Goal: Task Accomplishment & Management: Manage account settings

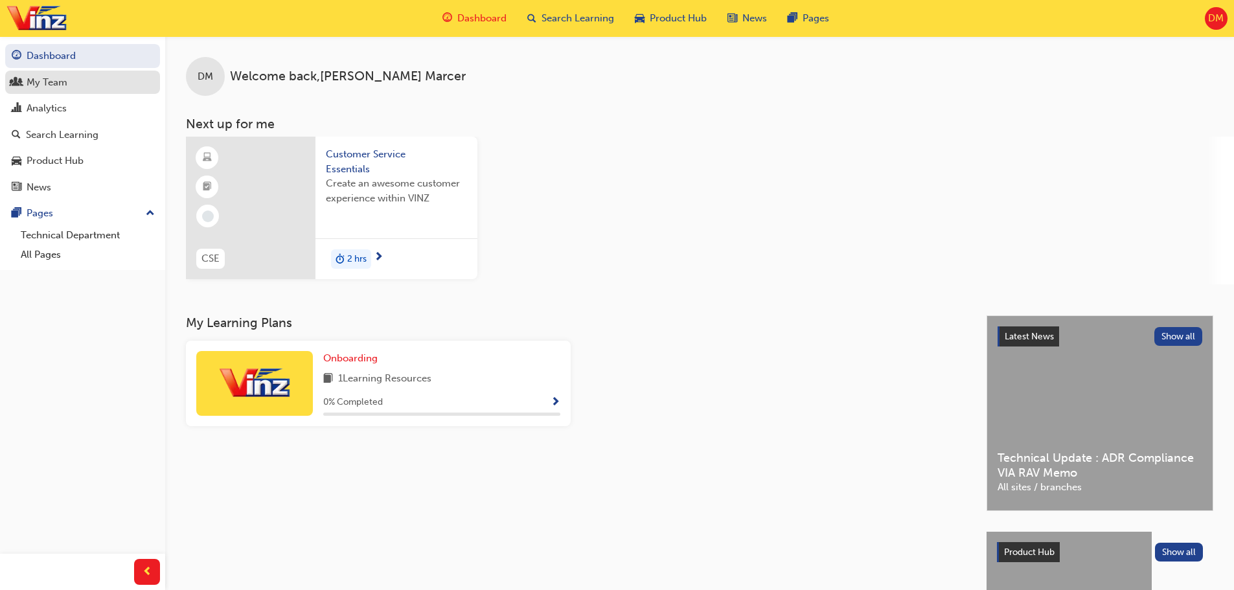
click at [62, 85] on div "My Team" at bounding box center [47, 82] width 41 height 15
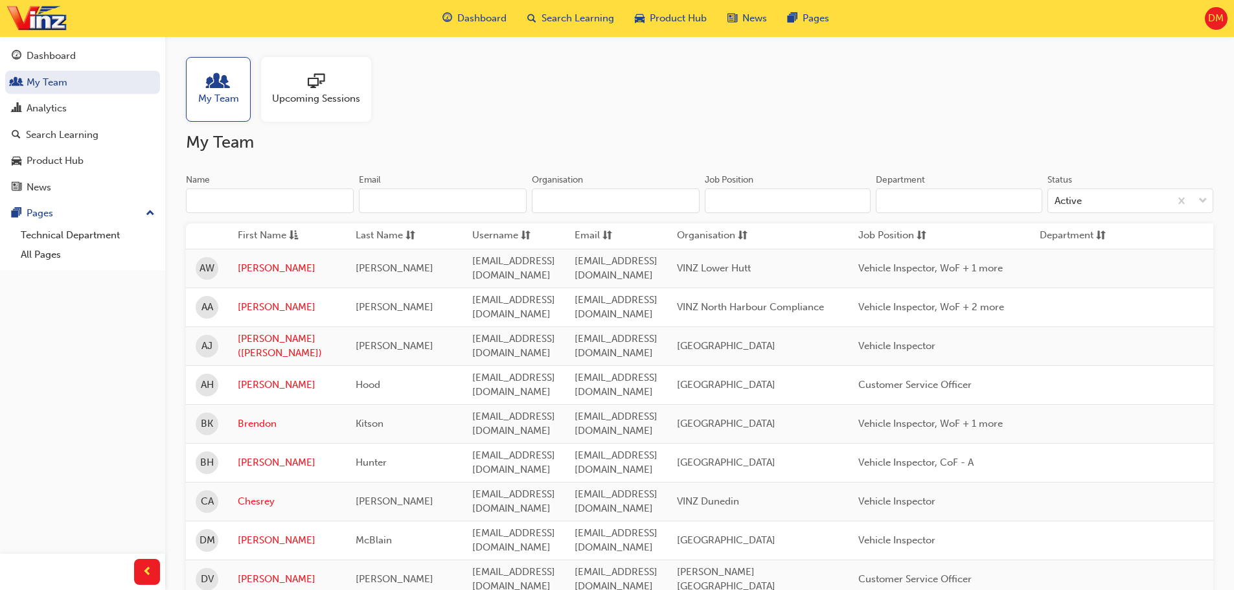
click at [1215, 22] on span "DM" at bounding box center [1217, 18] width 16 height 15
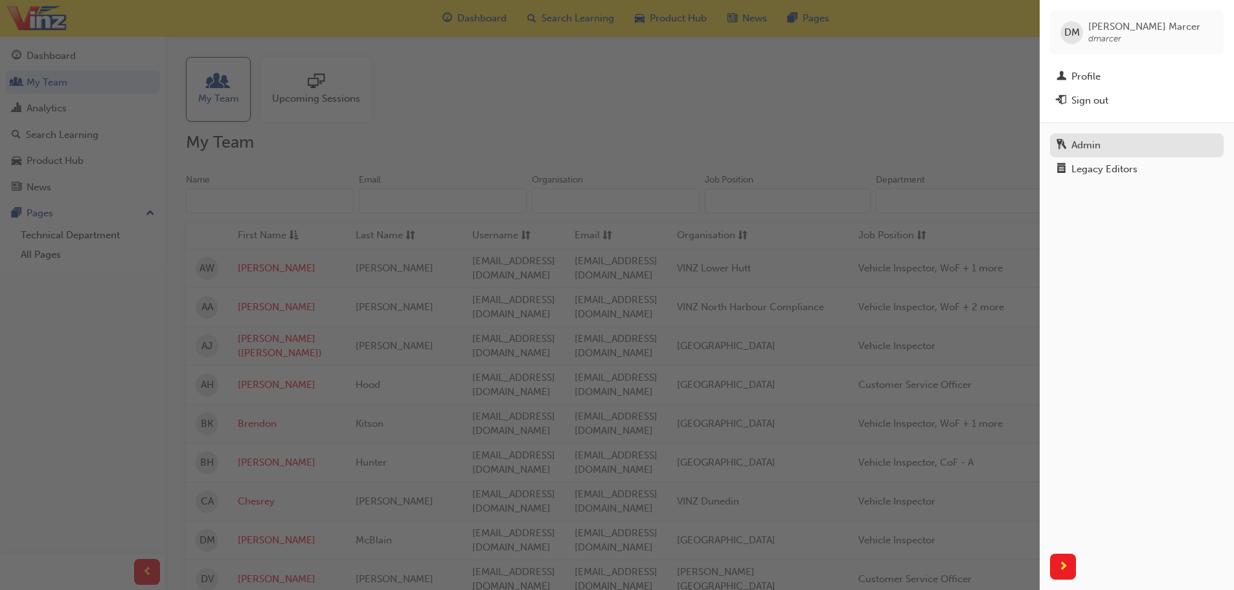
click at [1097, 145] on div "Admin" at bounding box center [1086, 145] width 29 height 15
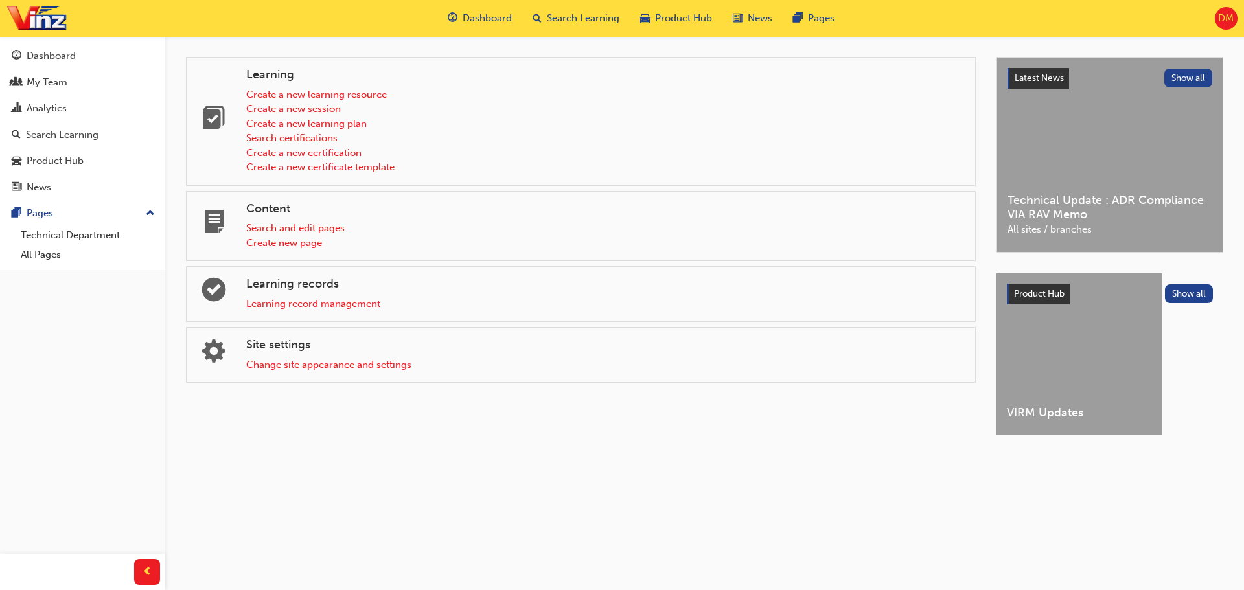
click at [1061, 413] on span "VIRM Updates" at bounding box center [1079, 413] width 145 height 15
drag, startPoint x: 1132, startPoint y: 156, endPoint x: 1152, endPoint y: 154, distance: 19.5
click at [1152, 154] on div "Latest News Show all Technical Update : ADR Compliance VIA RAV Memo All sites /…" at bounding box center [1110, 155] width 226 height 194
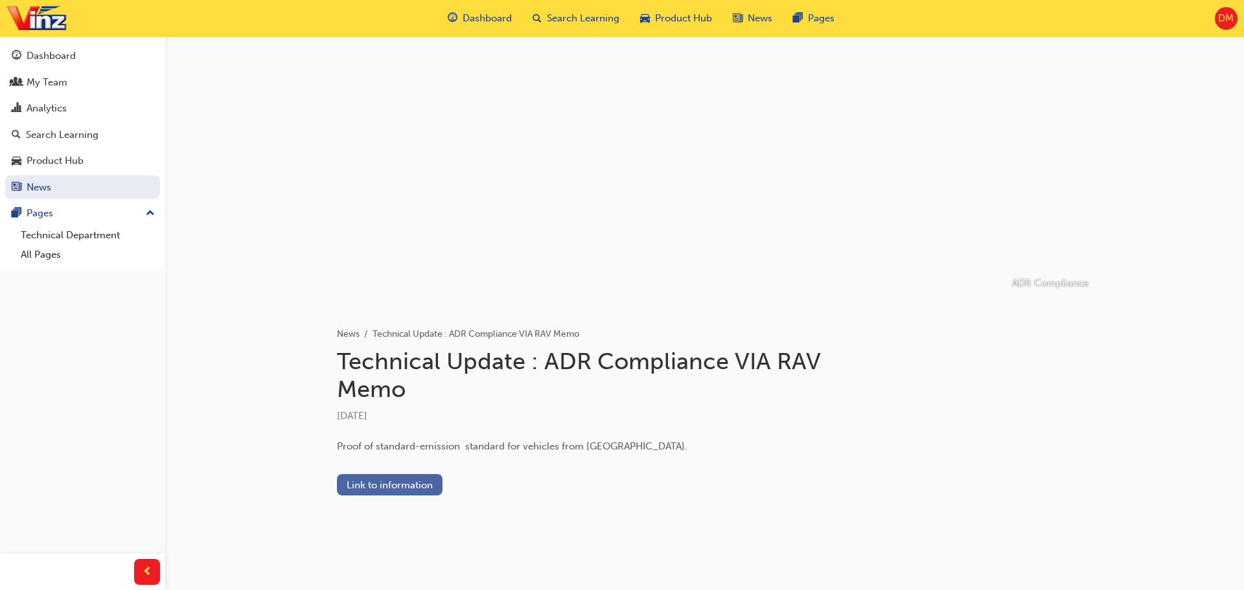
click at [419, 483] on link "Link to information" at bounding box center [390, 484] width 106 height 21
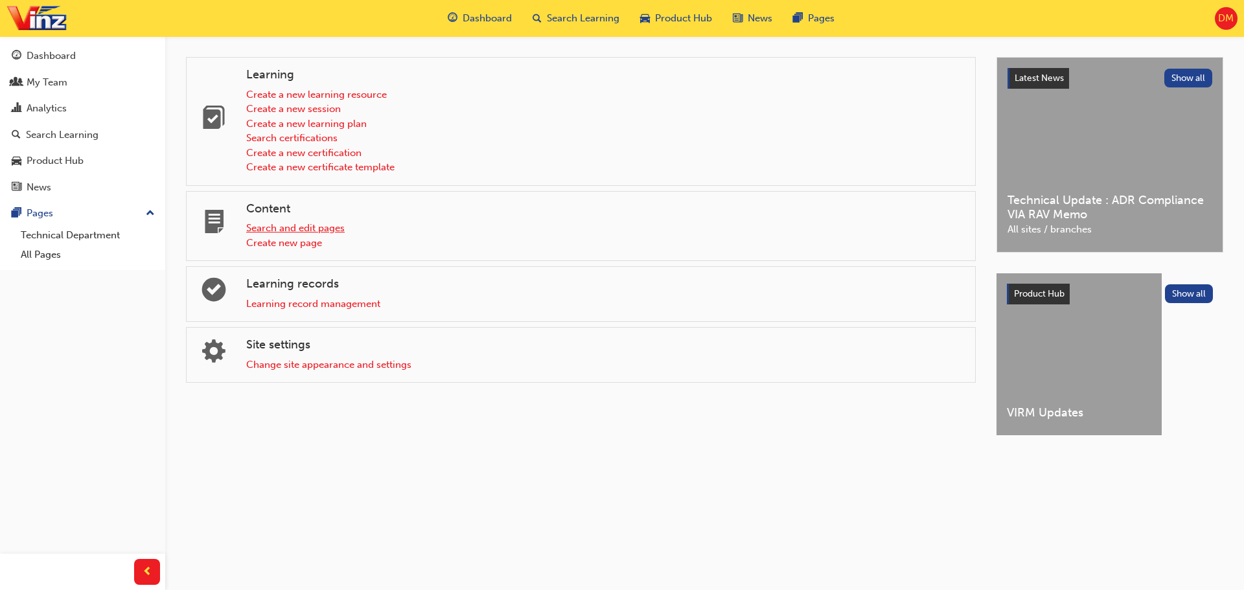
click at [325, 225] on link "Search and edit pages" at bounding box center [295, 228] width 98 height 12
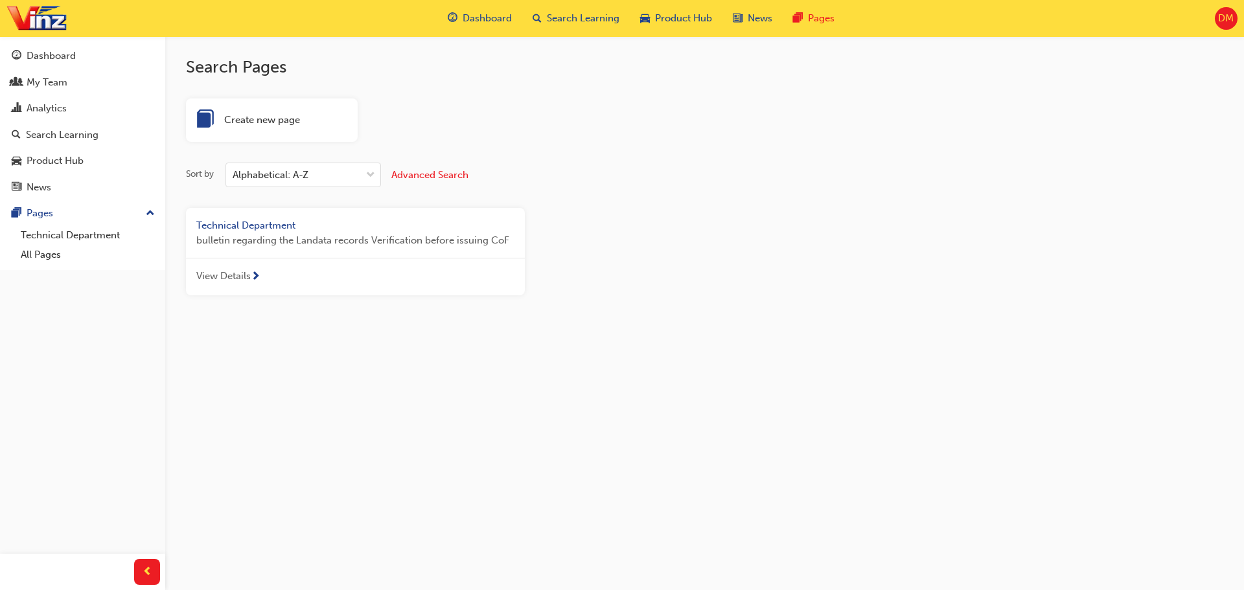
click at [255, 277] on span "next-icon" at bounding box center [256, 278] width 10 height 12
click at [418, 175] on span "Advanced Search" at bounding box center [429, 175] width 77 height 12
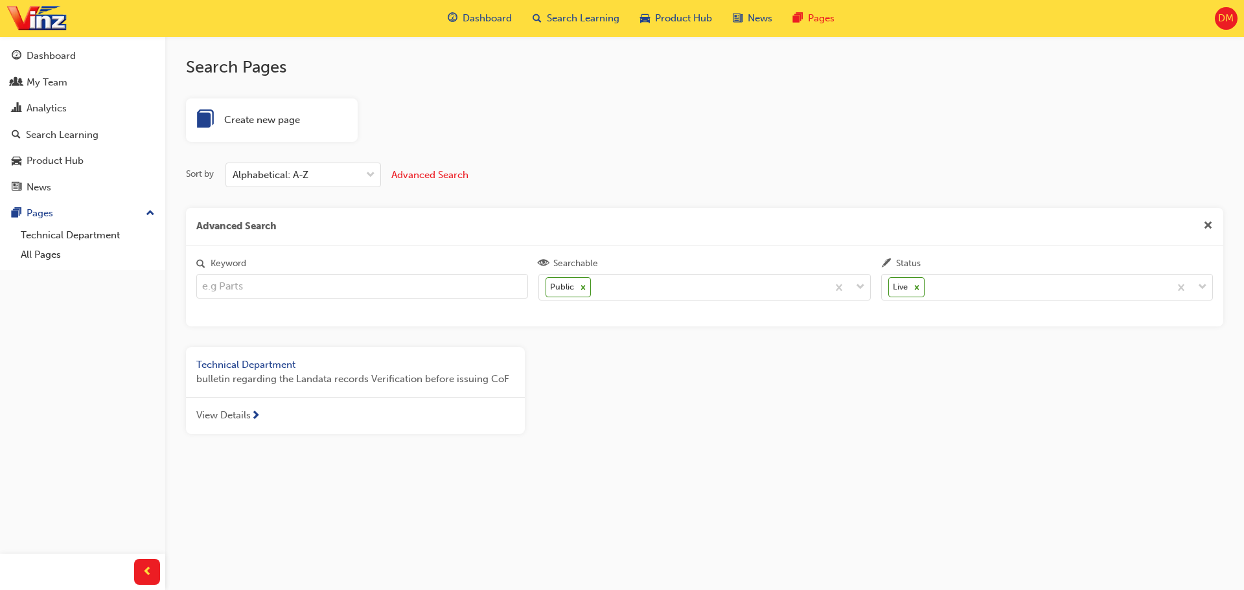
click at [287, 365] on span "Technical Department" at bounding box center [245, 365] width 99 height 12
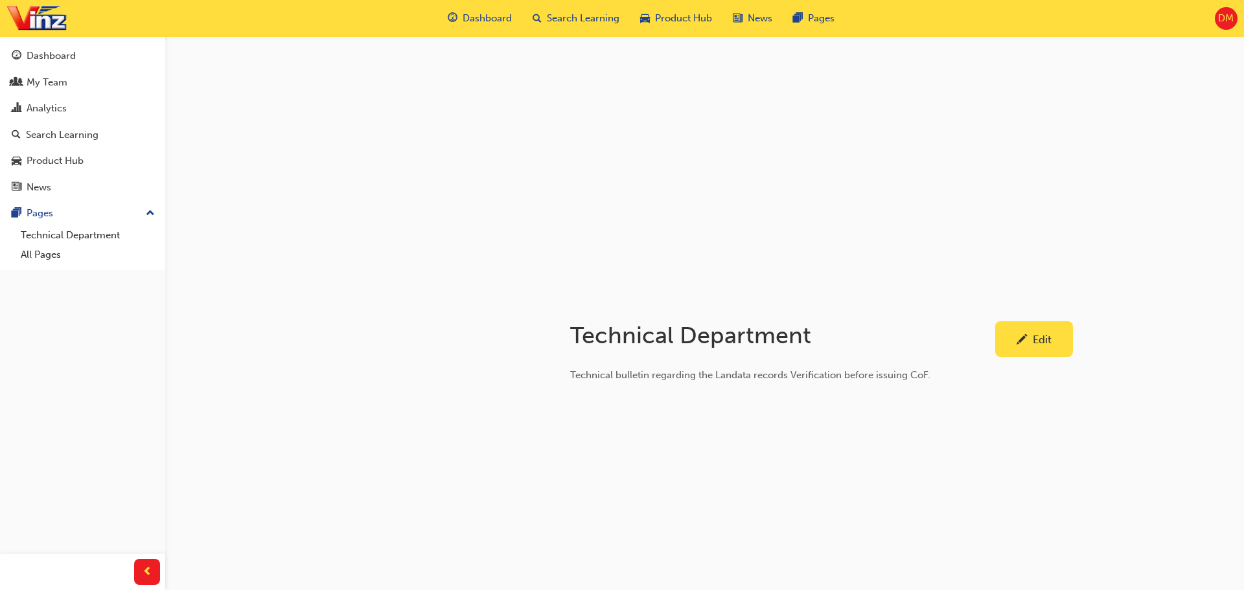
click at [1030, 341] on div "Edit" at bounding box center [1034, 339] width 58 height 16
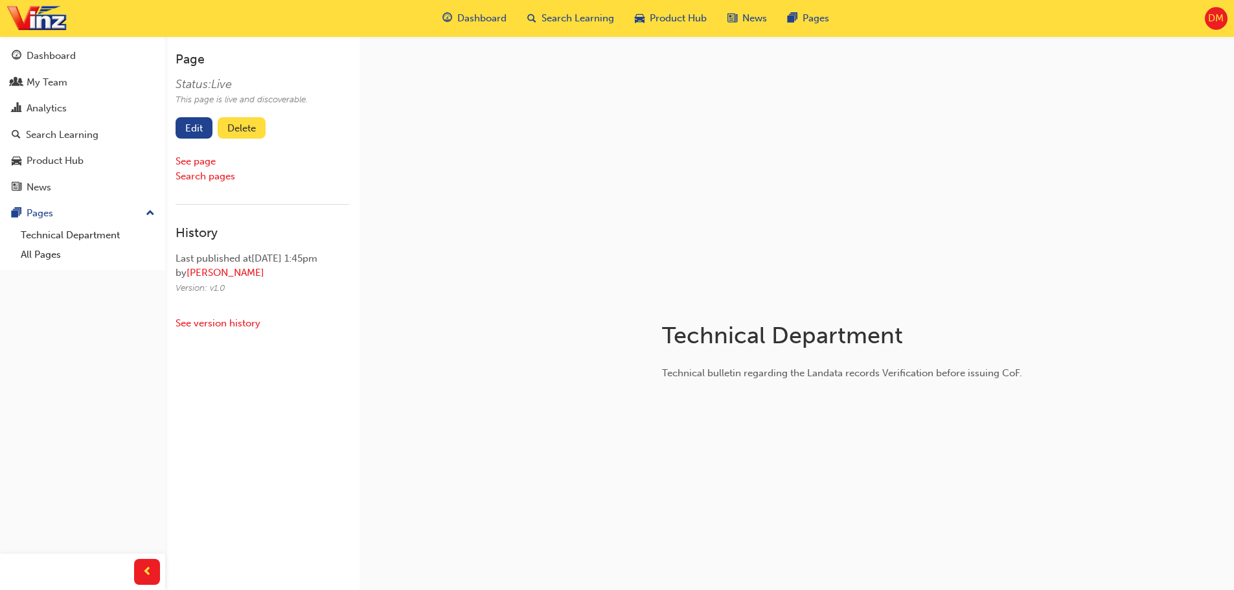
click at [257, 130] on button "Delete" at bounding box center [242, 127] width 48 height 21
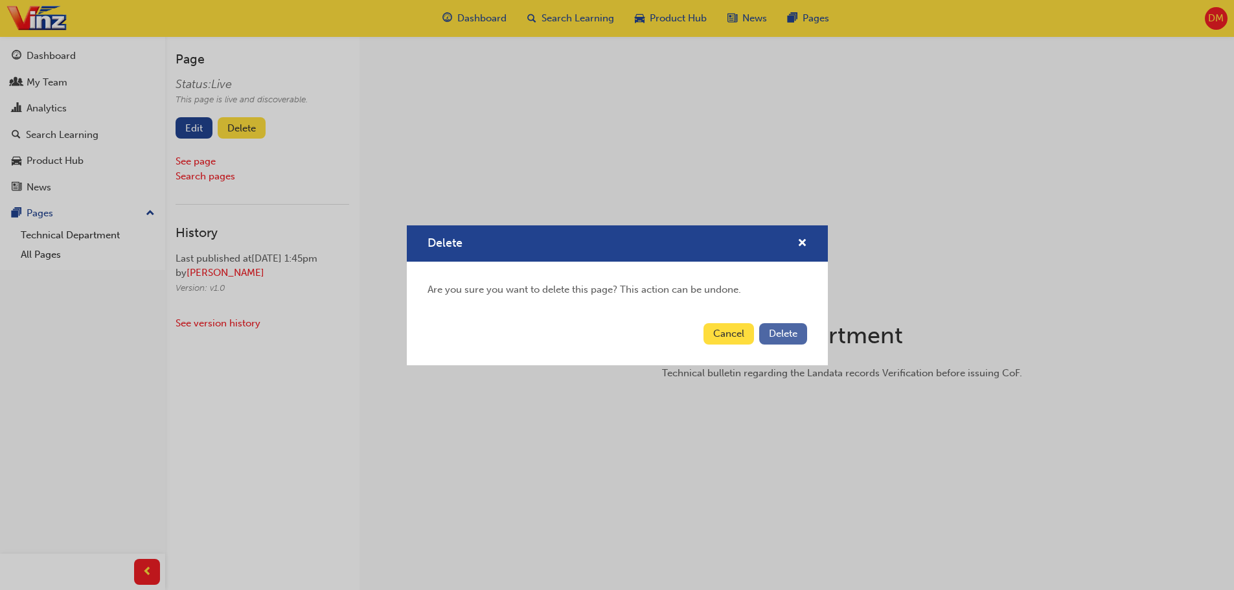
click at [805, 337] on button "Delete" at bounding box center [783, 333] width 48 height 21
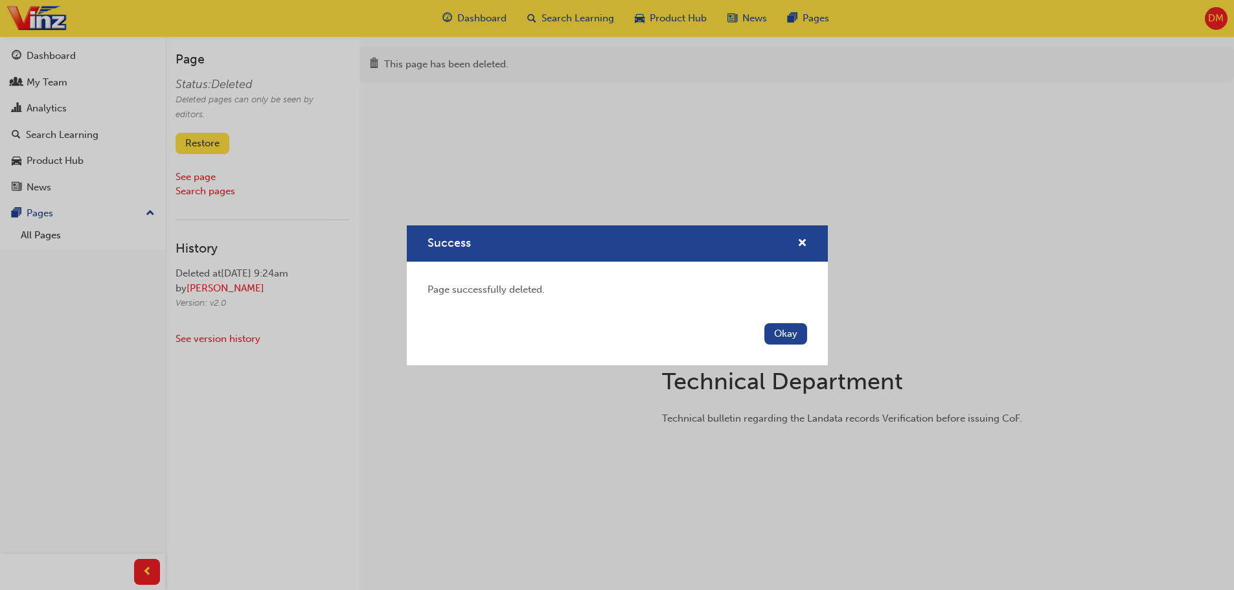
click at [802, 332] on button "Okay" at bounding box center [786, 333] width 43 height 21
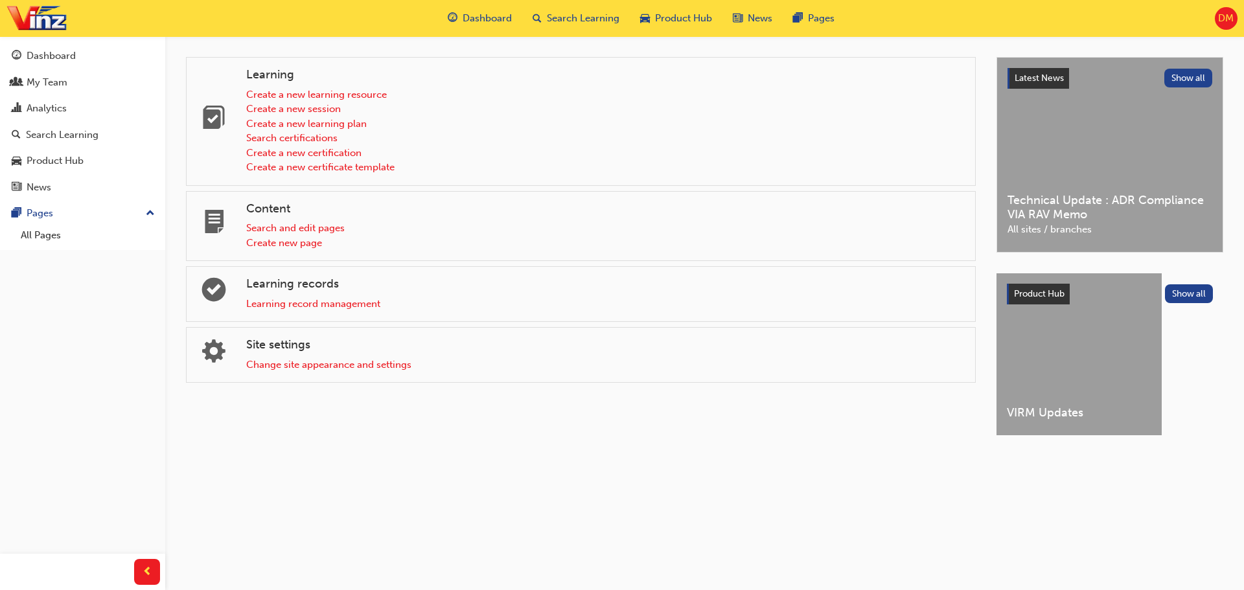
click at [1130, 325] on div "VIRM Updates" at bounding box center [1079, 354] width 165 height 162
click at [1155, 170] on div "Latest News Show all Technical Update : ADR Compliance VIA RAV Memo All sites /…" at bounding box center [1110, 155] width 226 height 194
click at [338, 231] on link "Search and edit pages" at bounding box center [295, 228] width 98 height 12
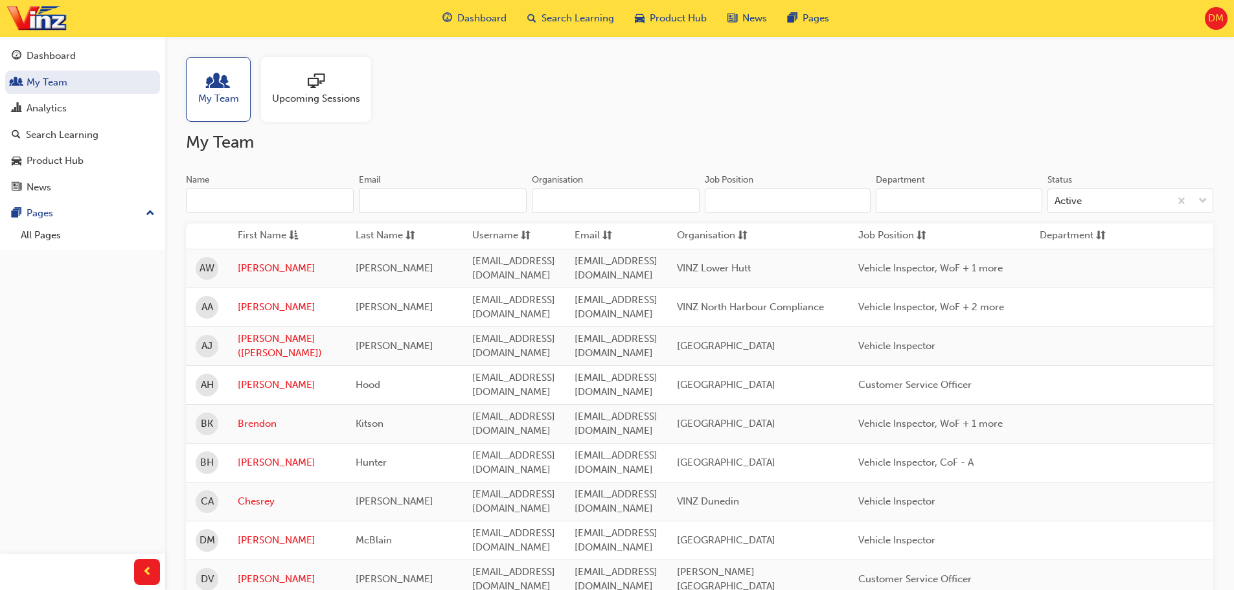
click at [1222, 27] on div "DM" at bounding box center [1216, 18] width 23 height 23
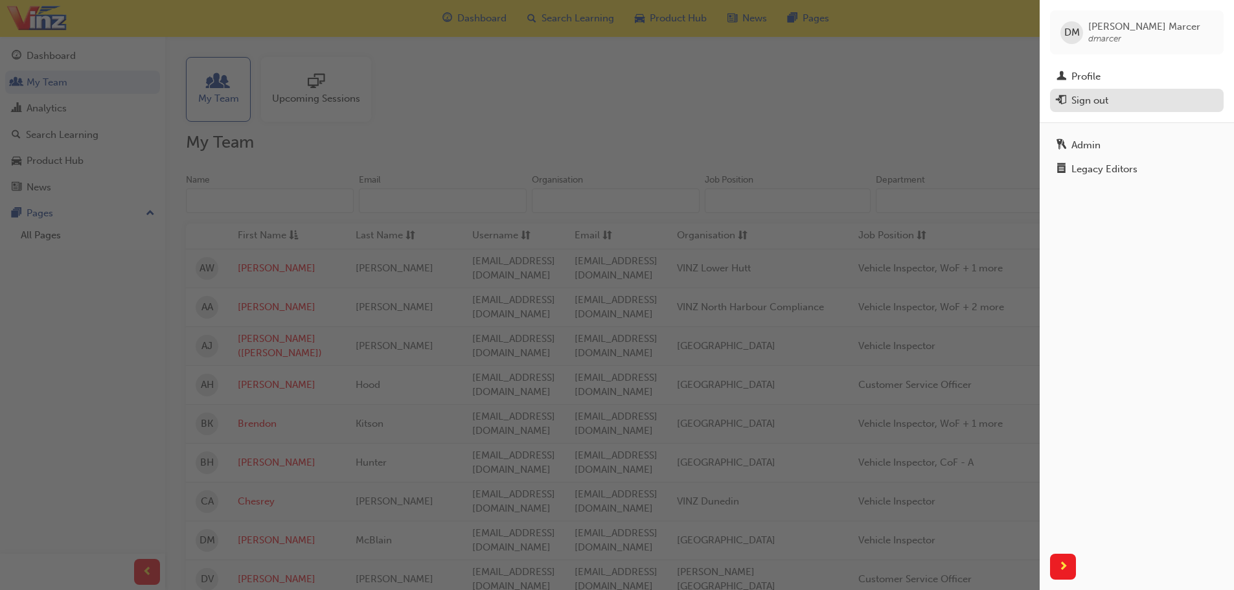
click at [1190, 97] on div "Sign out" at bounding box center [1137, 101] width 161 height 16
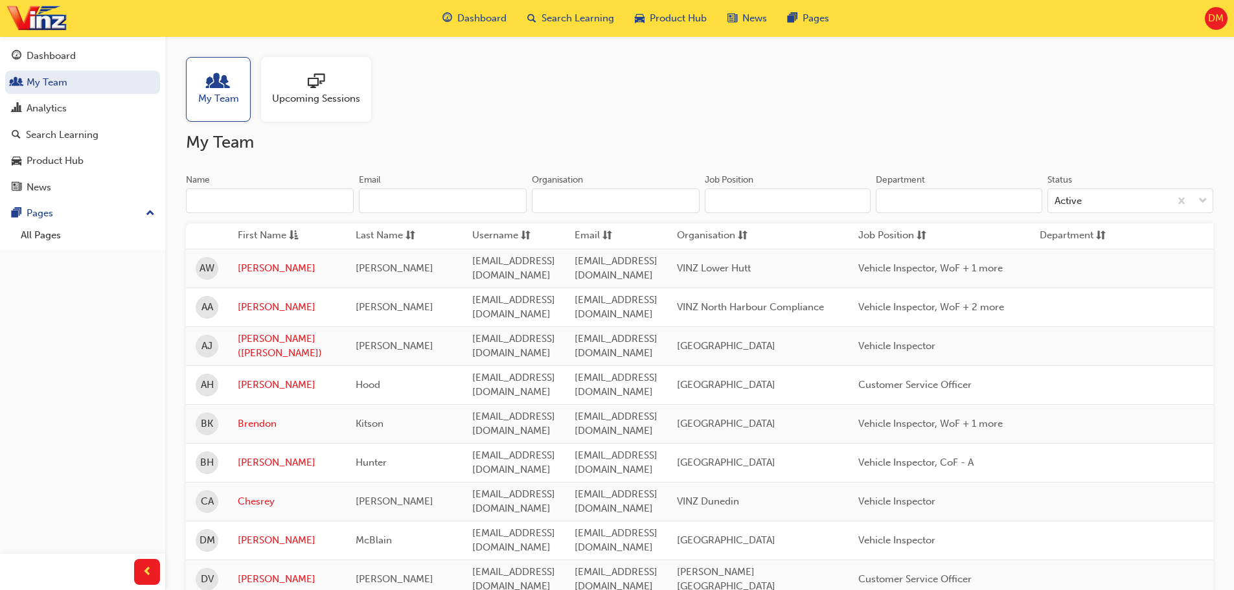
click at [1212, 23] on span "DM" at bounding box center [1217, 18] width 16 height 15
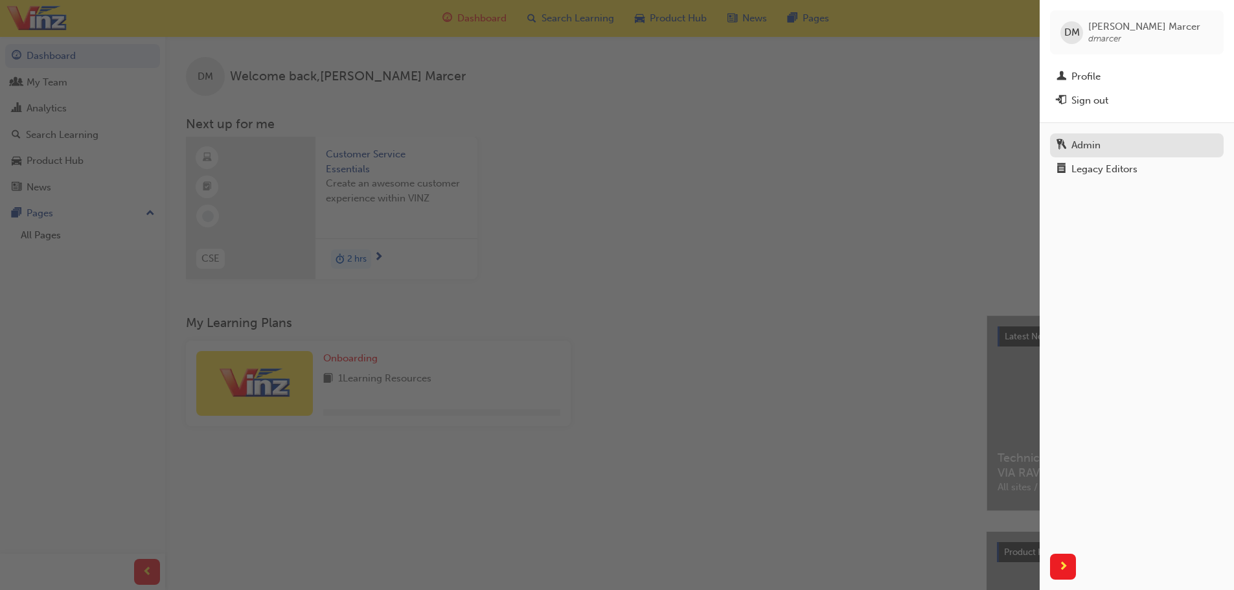
click at [1089, 152] on div "Admin" at bounding box center [1086, 145] width 29 height 15
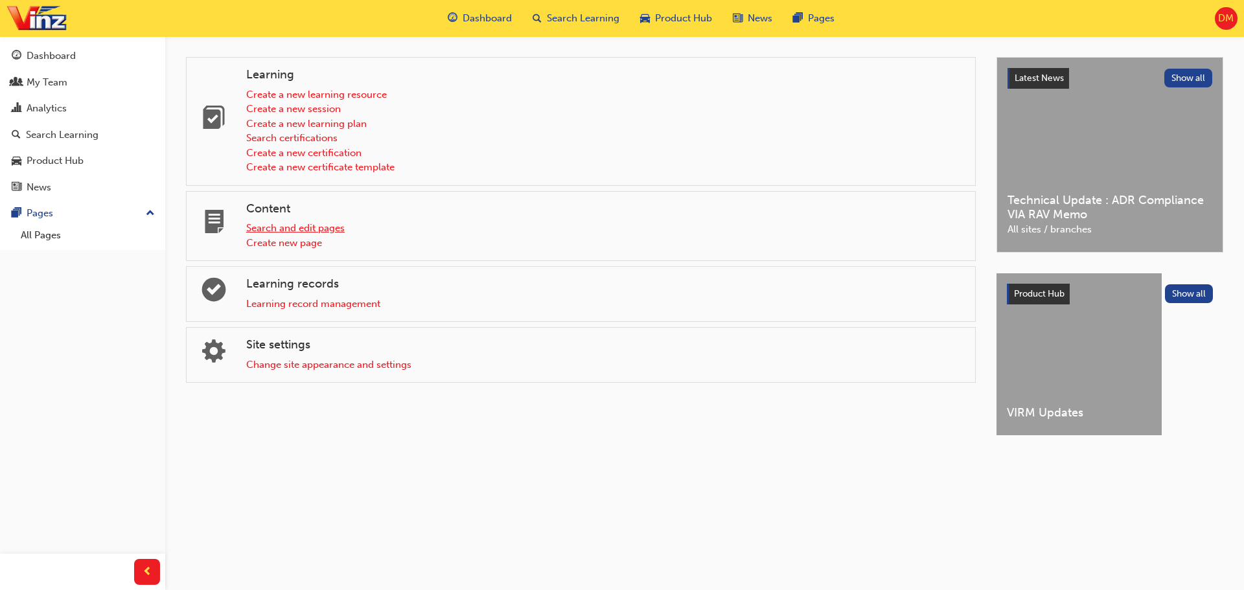
click at [323, 229] on link "Search and edit pages" at bounding box center [295, 228] width 98 height 12
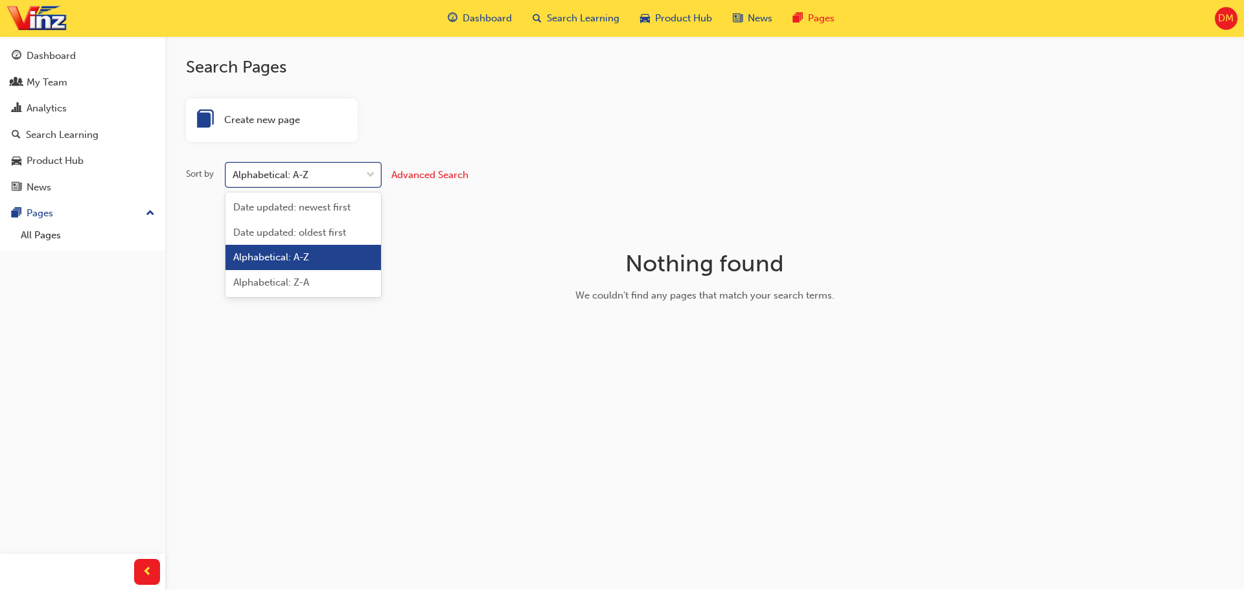
click at [369, 176] on span "down-icon" at bounding box center [370, 175] width 9 height 17
click at [234, 176] on input "Sort by option Alphabetical: A-Z focused, 3 of 4. 4 results available. Use Up a…" at bounding box center [233, 174] width 1 height 11
click at [334, 182] on div "Alphabetical: A-Z" at bounding box center [293, 175] width 135 height 23
click at [234, 180] on input "Sort by option Alphabetical: A-Z focused, 3 of 4. 4 results available. Use Up a…" at bounding box center [233, 174] width 1 height 11
type input "Technical"
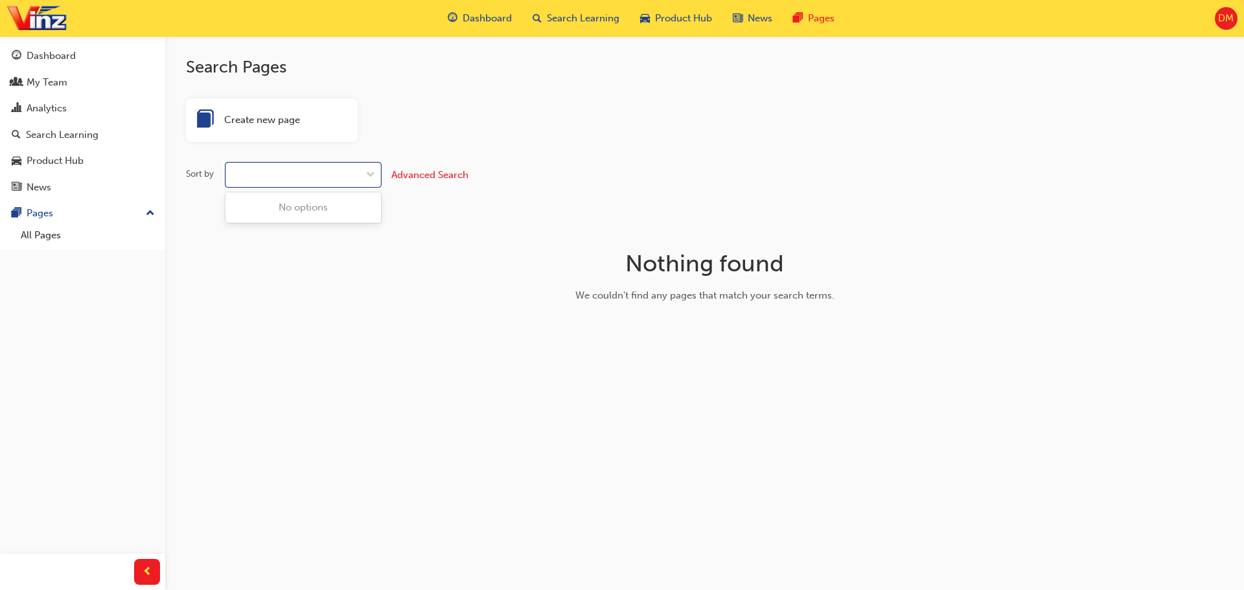
click at [461, 216] on div "Create new page Sort by 0 results available for search term Technical. Select i…" at bounding box center [704, 226] width 1037 height 257
click at [61, 65] on link "Dashboard" at bounding box center [82, 56] width 155 height 24
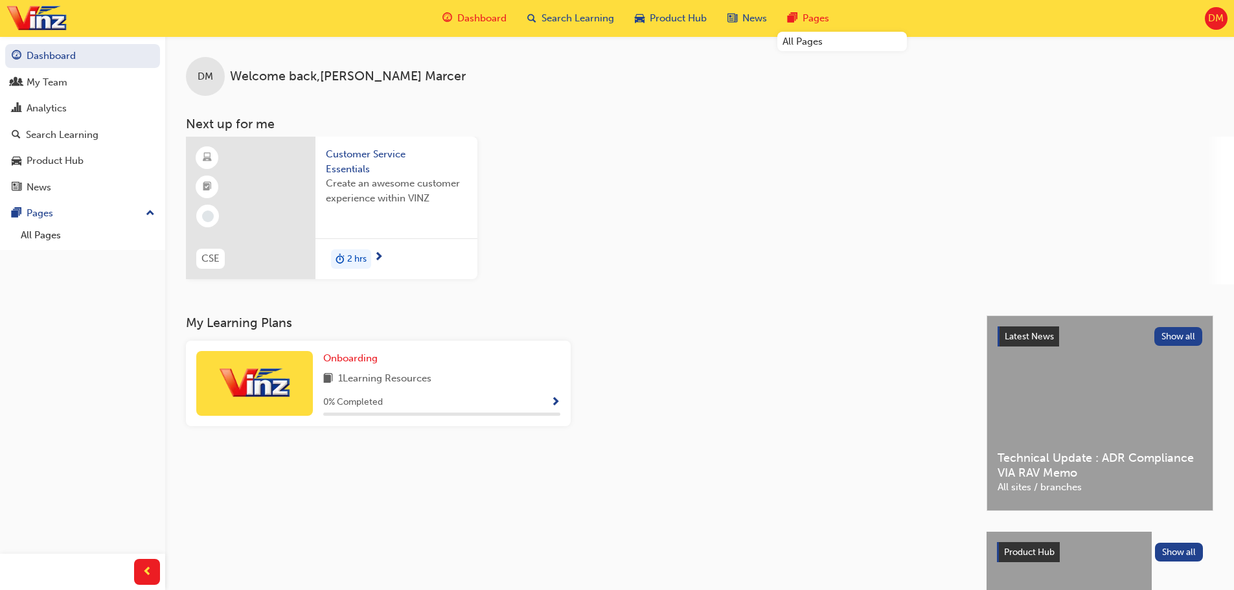
drag, startPoint x: 840, startPoint y: 32, endPoint x: 811, endPoint y: 23, distance: 31.2
click at [811, 23] on span "Pages" at bounding box center [816, 18] width 27 height 15
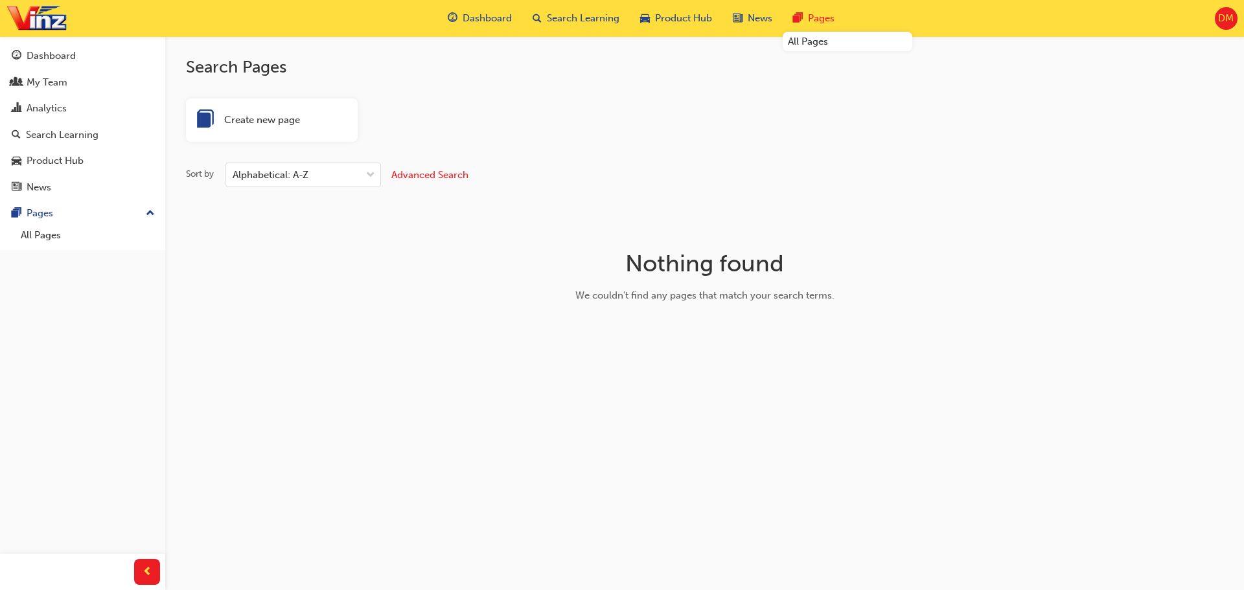
click at [826, 22] on span "Pages" at bounding box center [821, 18] width 27 height 15
click at [820, 41] on link "All Pages" at bounding box center [848, 42] width 130 height 20
click at [748, 19] on span "News" at bounding box center [760, 18] width 25 height 15
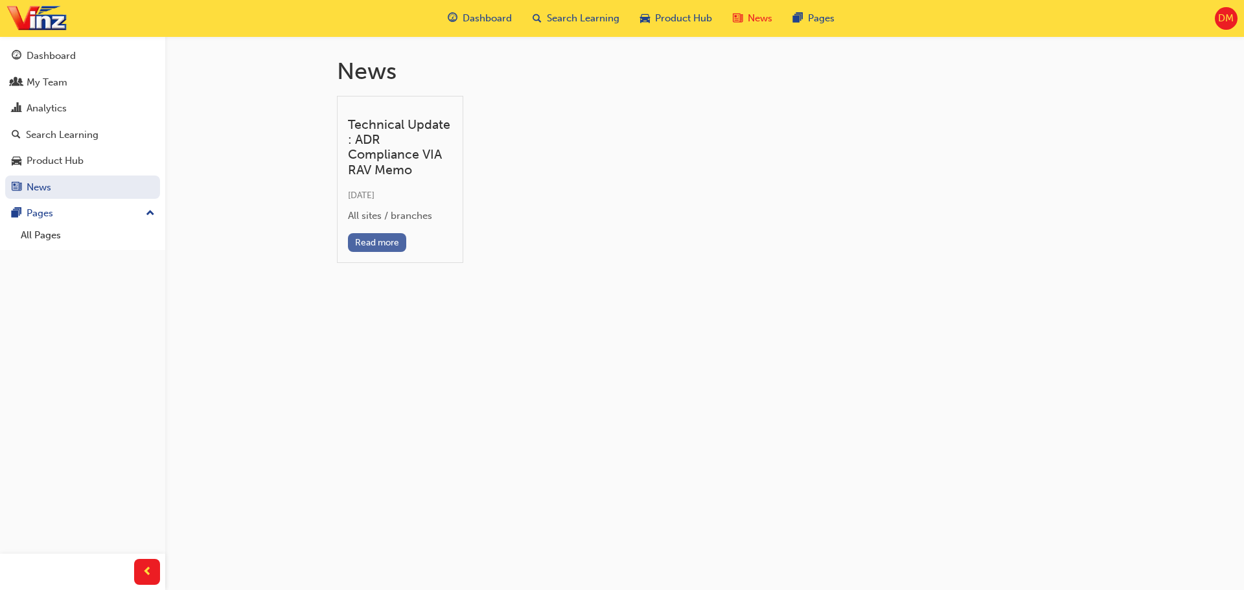
click at [382, 239] on button "Read more" at bounding box center [377, 242] width 59 height 19
click at [695, 22] on span "Product Hub" at bounding box center [683, 18] width 57 height 15
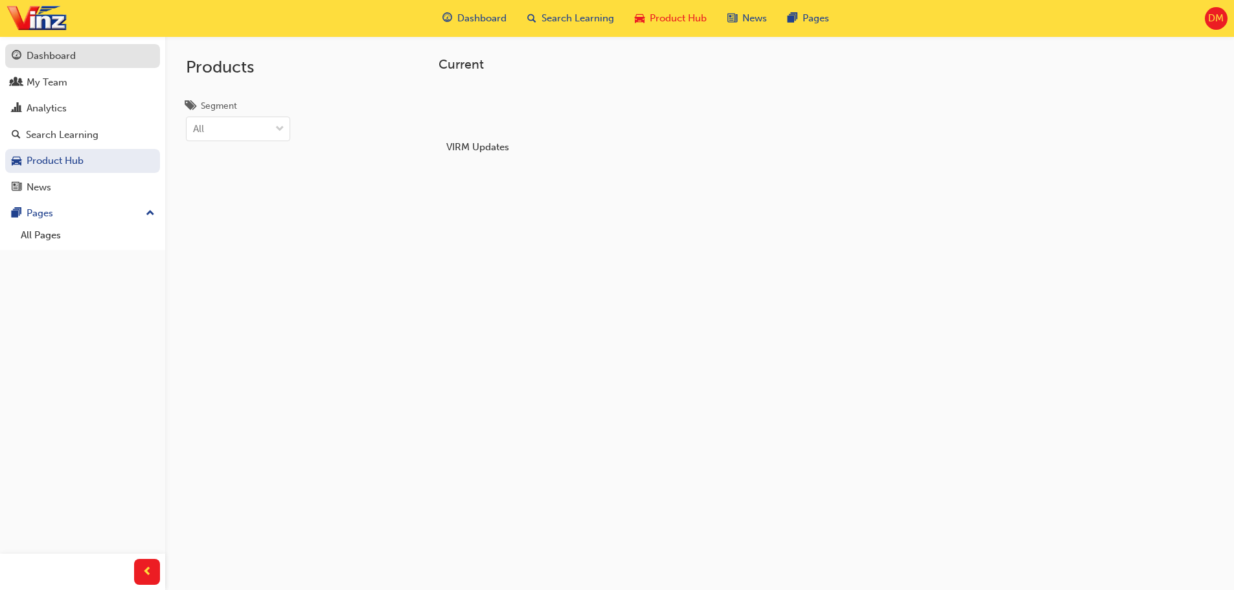
click at [53, 59] on div "Dashboard" at bounding box center [51, 56] width 49 height 15
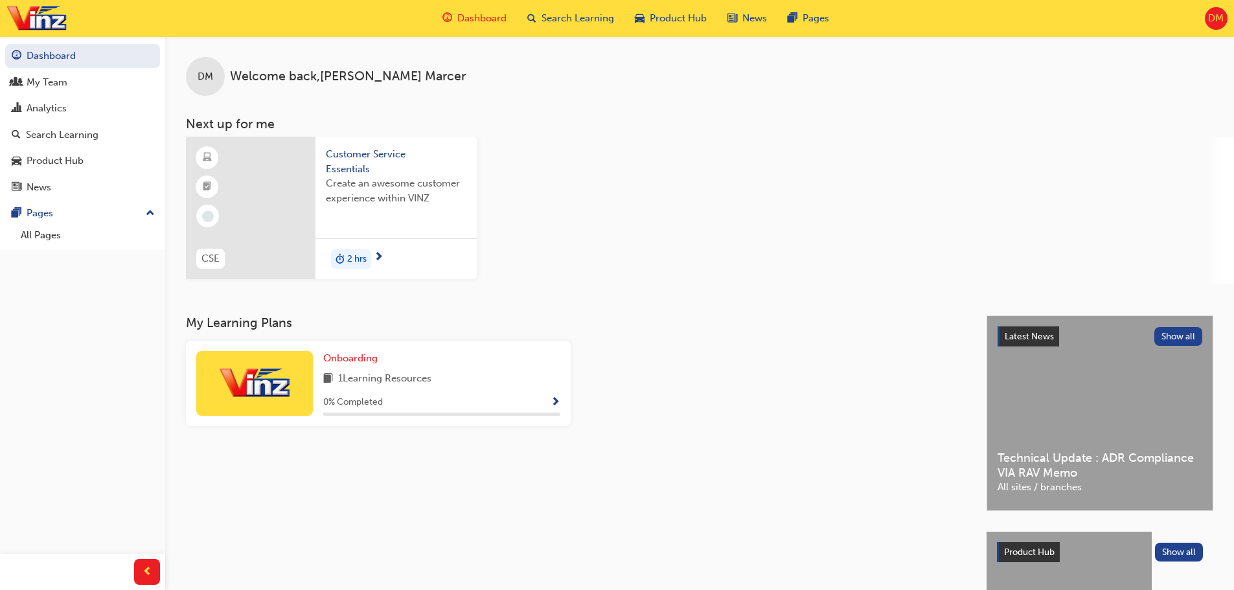
click at [353, 258] on span "2 hrs" at bounding box center [356, 259] width 19 height 15
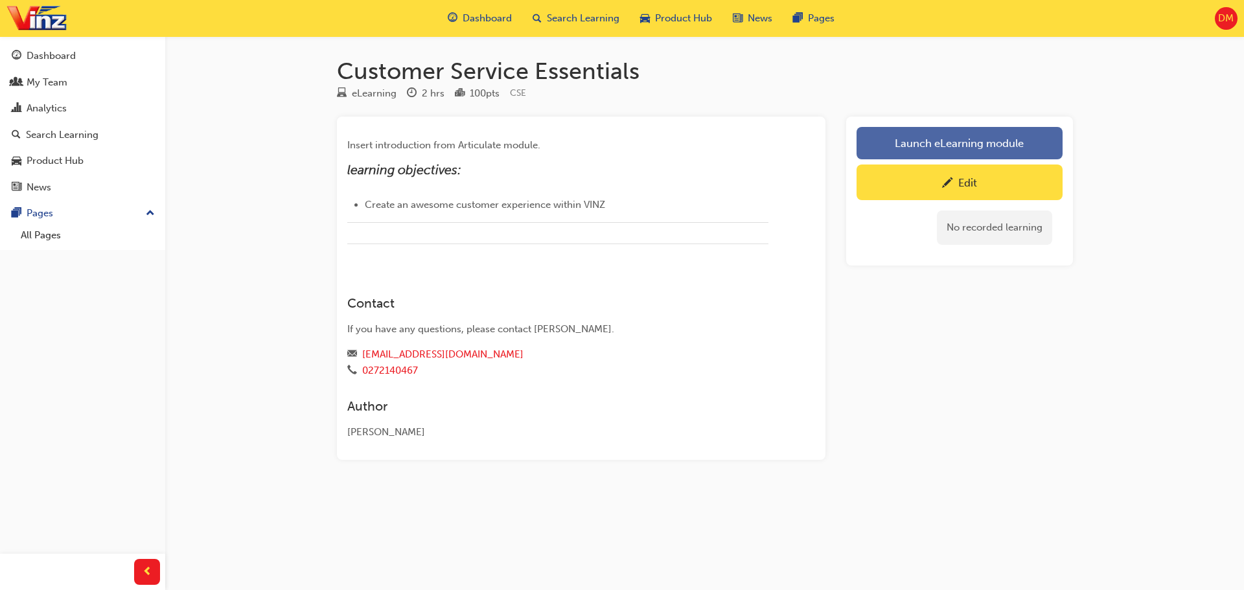
click at [1002, 151] on link "Launch eLearning module" at bounding box center [960, 143] width 206 height 32
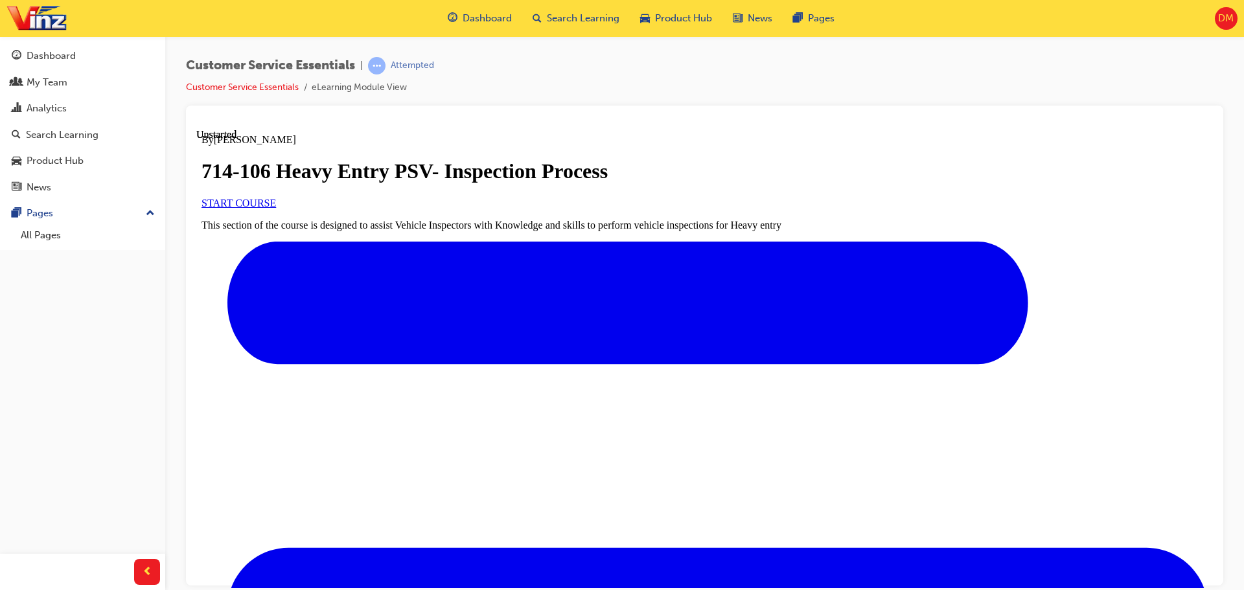
scroll to position [116, 0]
click at [264, 86] on link "Customer Service Essentials" at bounding box center [242, 87] width 113 height 11
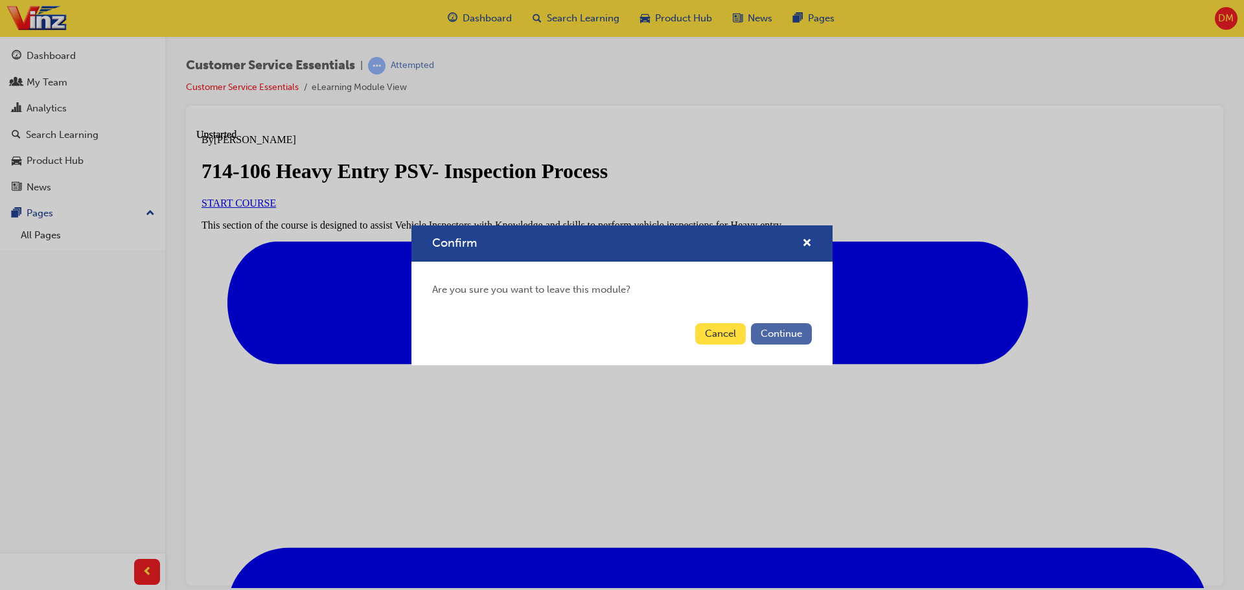
click at [772, 334] on button "Continue" at bounding box center [781, 333] width 61 height 21
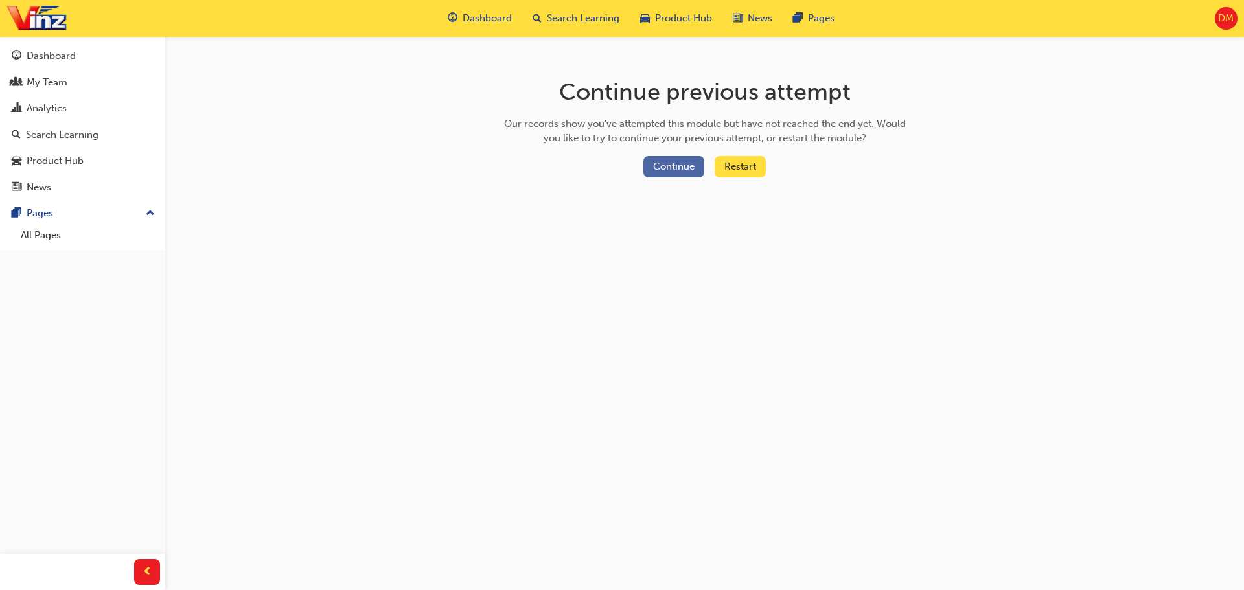
click at [665, 164] on button "Continue" at bounding box center [673, 166] width 61 height 21
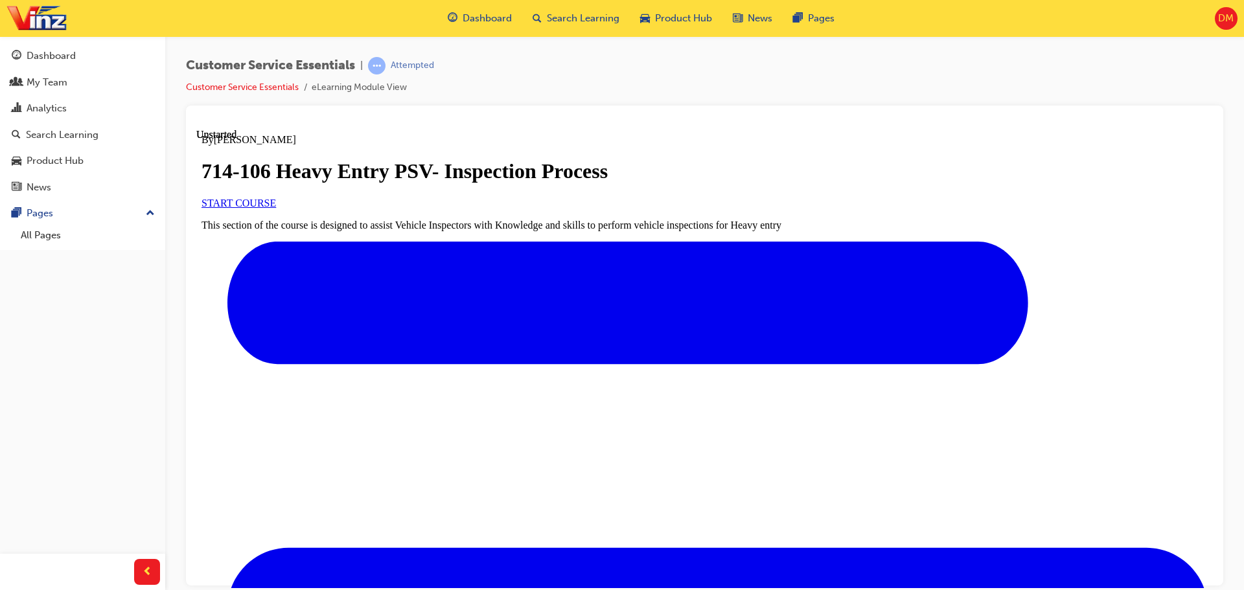
click at [276, 208] on link "START COURSE" at bounding box center [239, 202] width 75 height 11
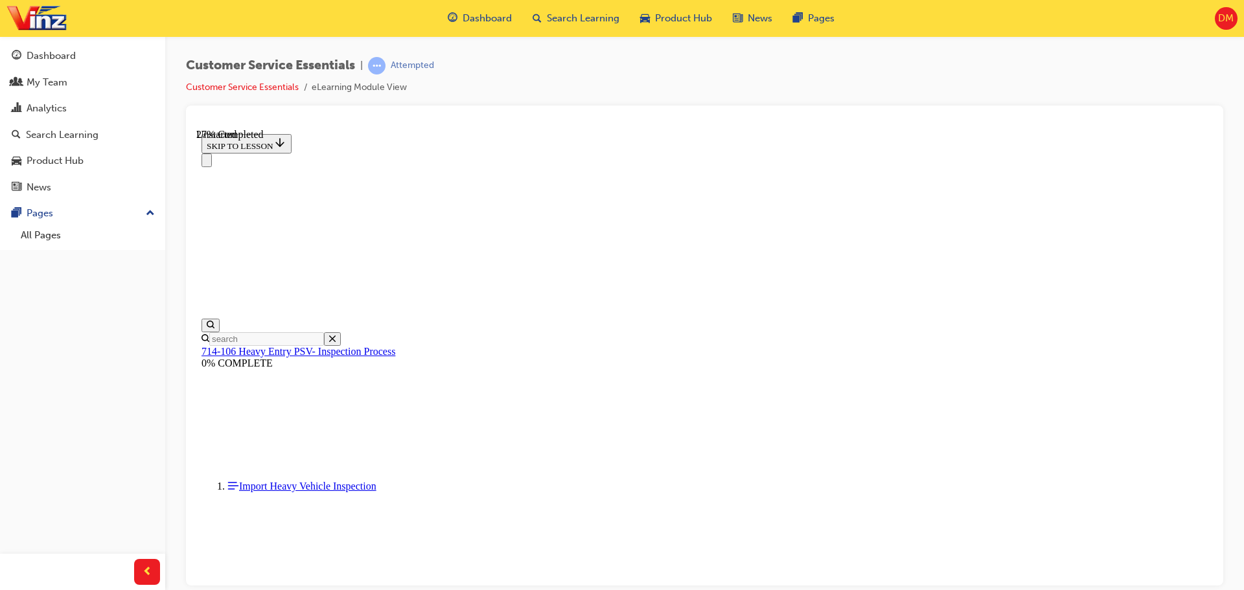
scroll to position [1142, 0]
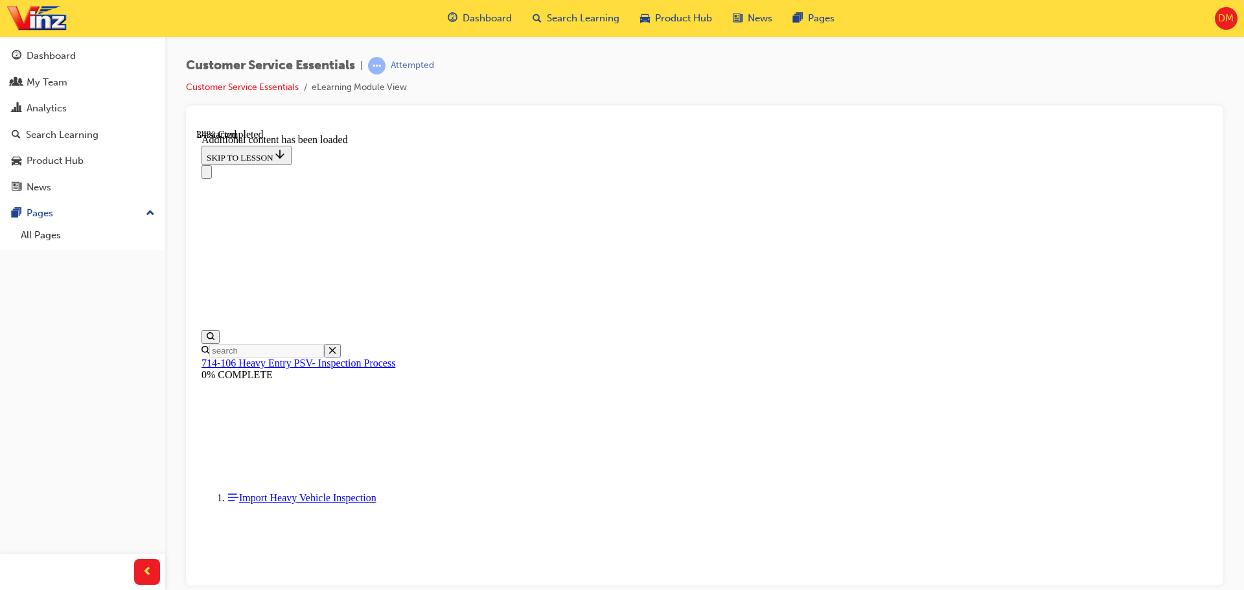
scroll to position [1041, 0]
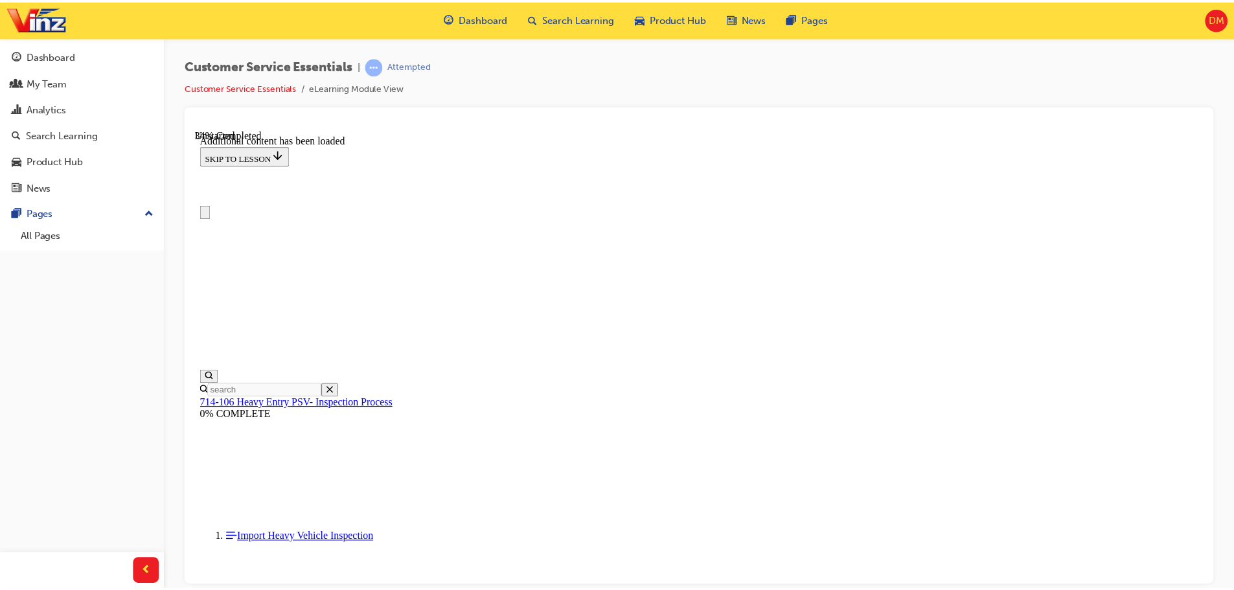
scroll to position [0, 0]
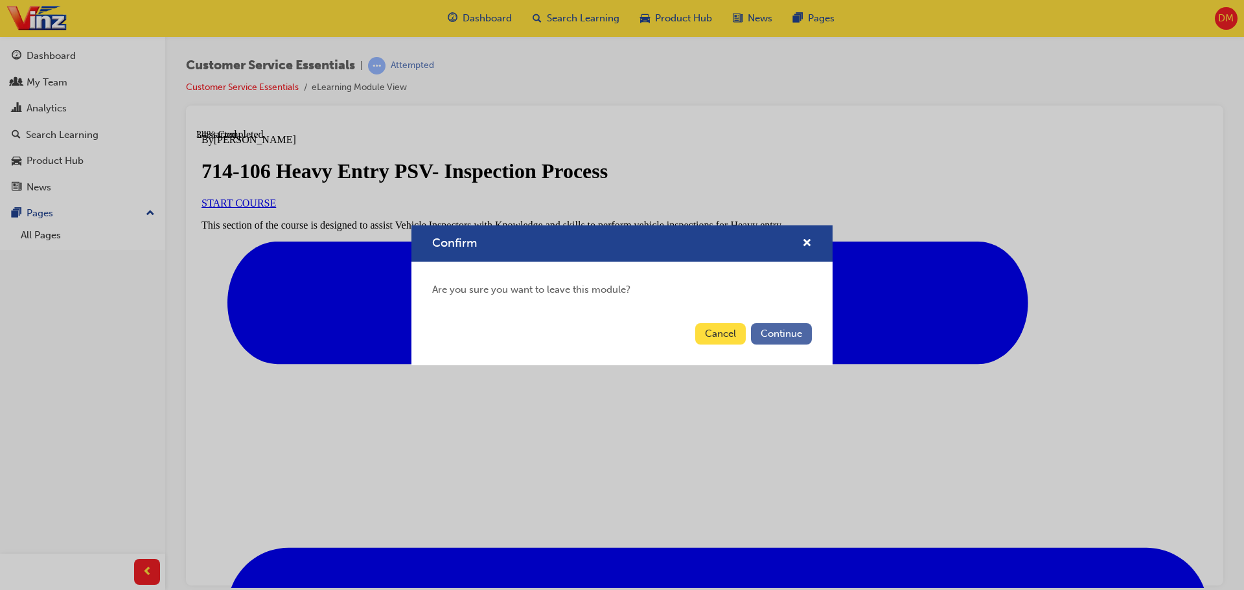
click at [778, 332] on button "Continue" at bounding box center [781, 333] width 61 height 21
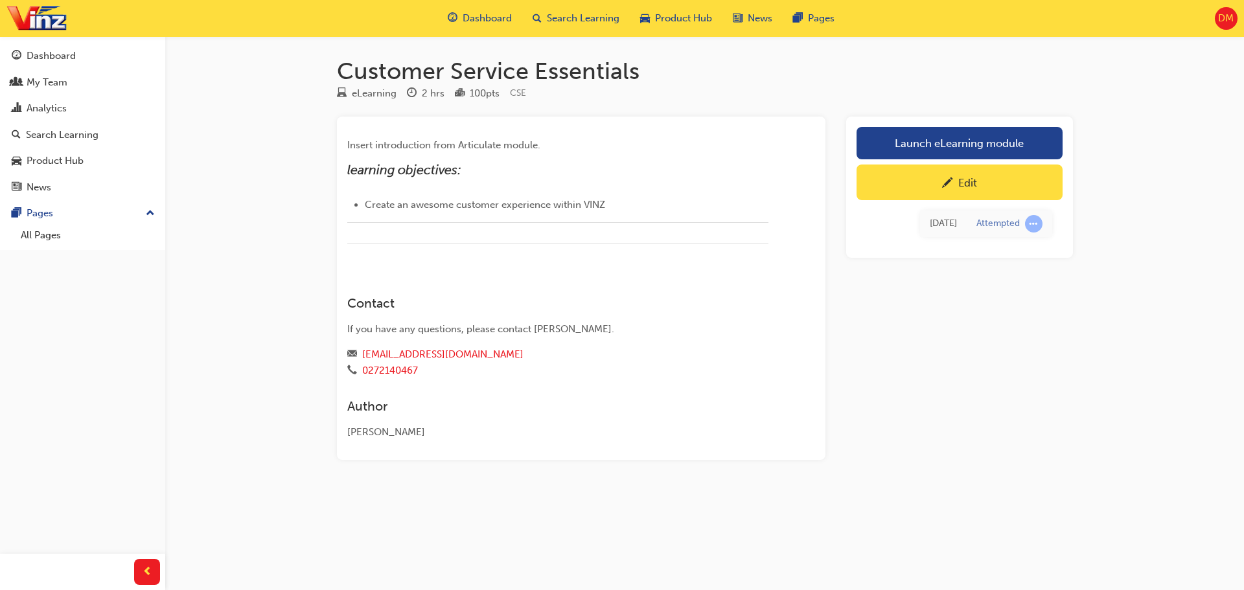
click at [973, 190] on div "Edit" at bounding box center [959, 182] width 187 height 16
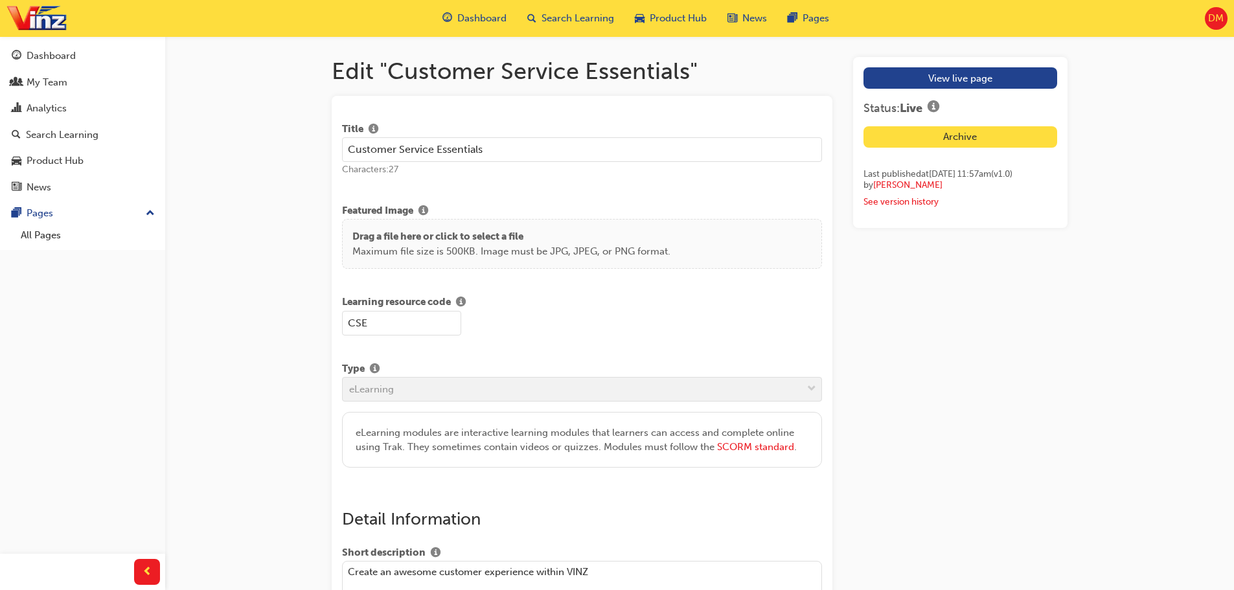
click at [967, 145] on button "Archive" at bounding box center [961, 136] width 194 height 21
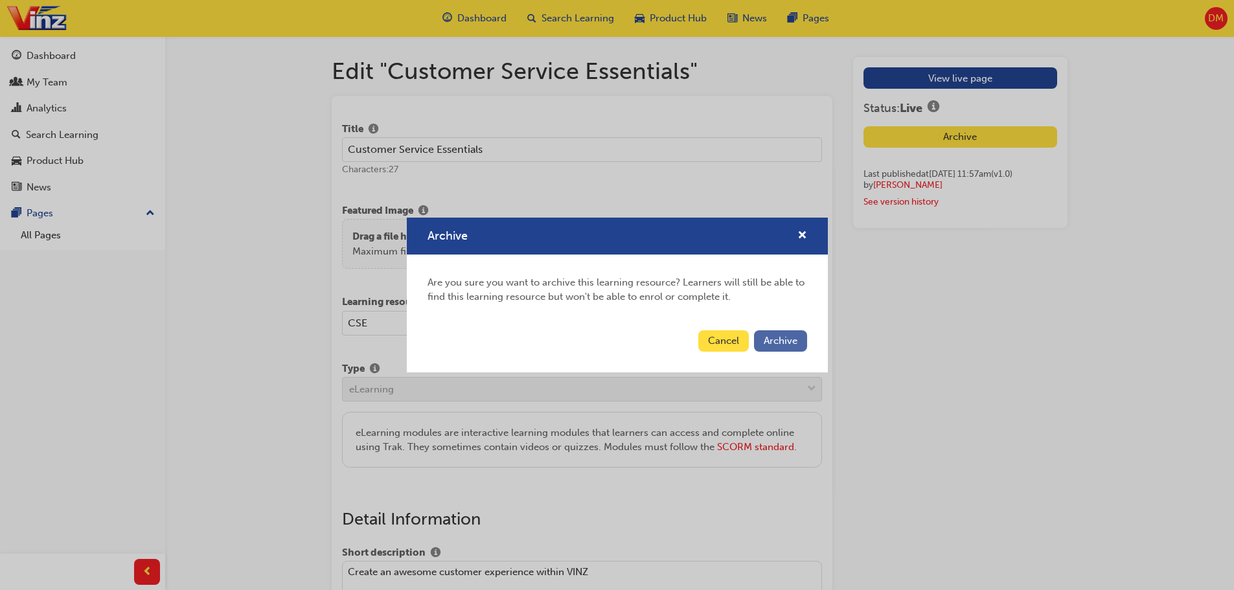
click at [778, 340] on span "Archive" at bounding box center [781, 341] width 34 height 12
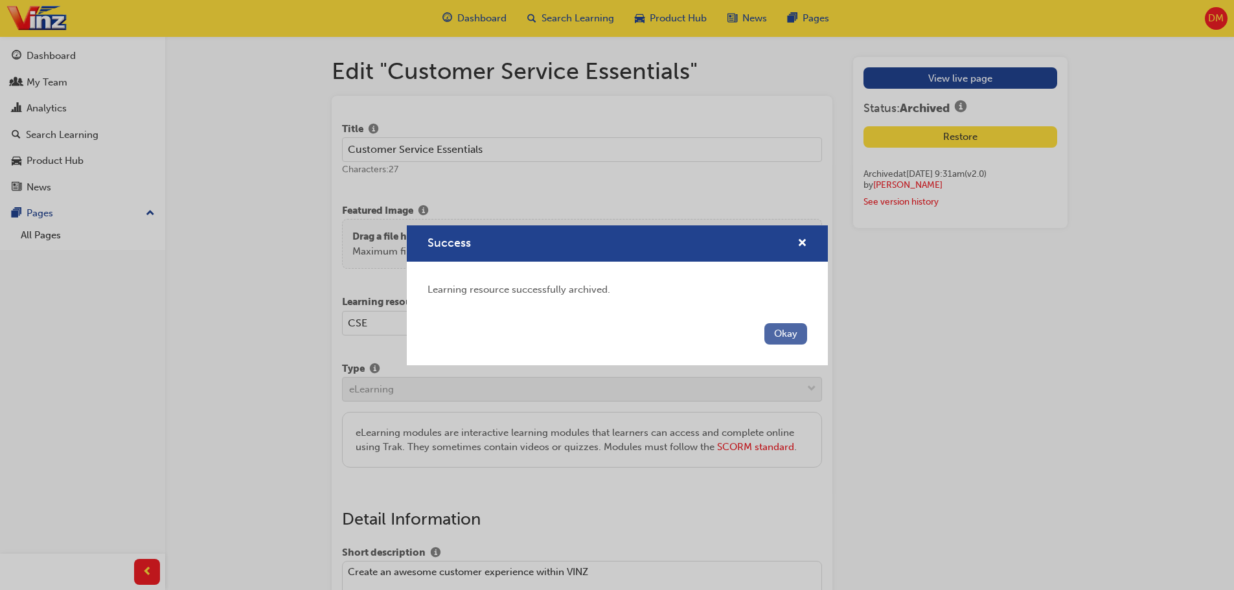
click at [781, 335] on button "Okay" at bounding box center [786, 333] width 43 height 21
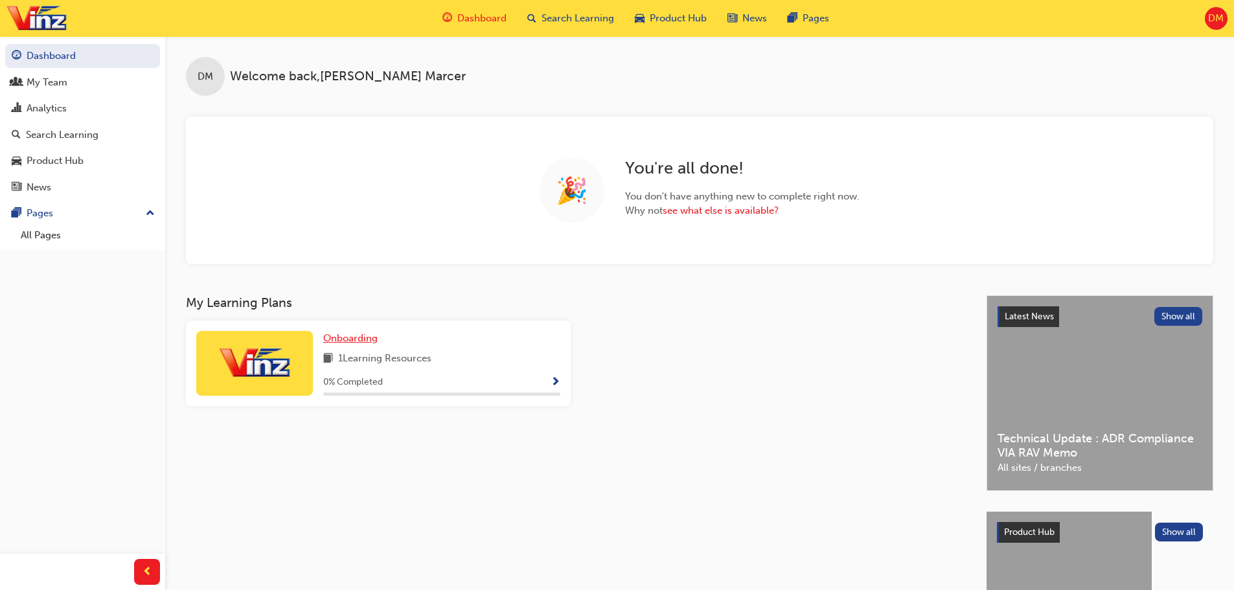
click at [348, 336] on span "Onboarding" at bounding box center [350, 338] width 54 height 12
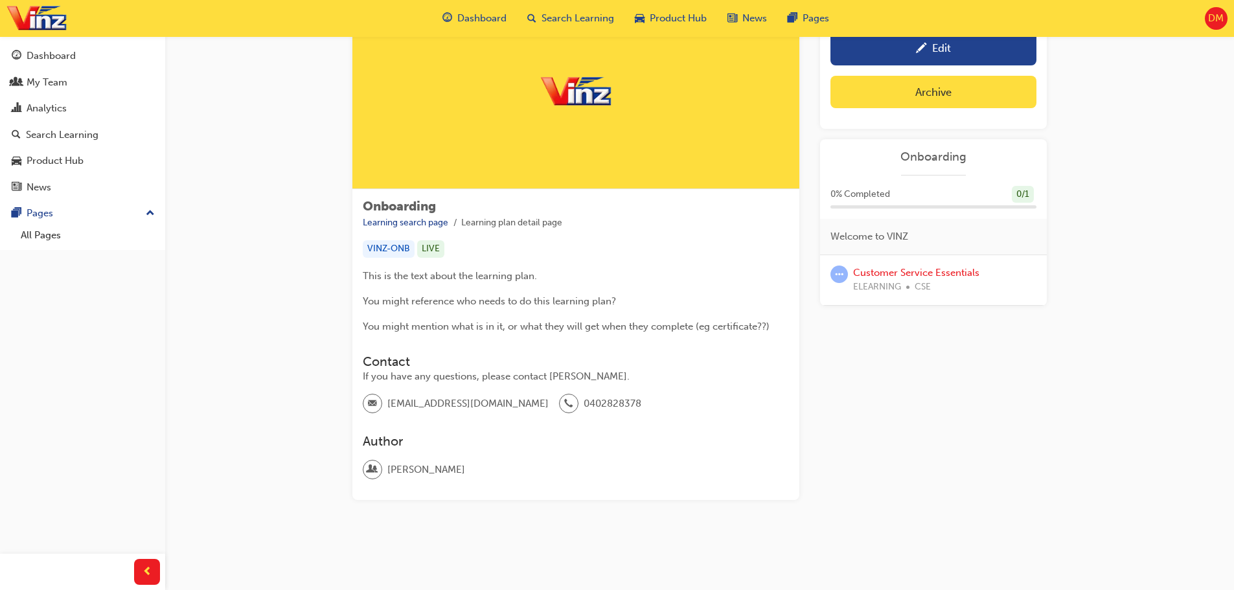
scroll to position [77, 0]
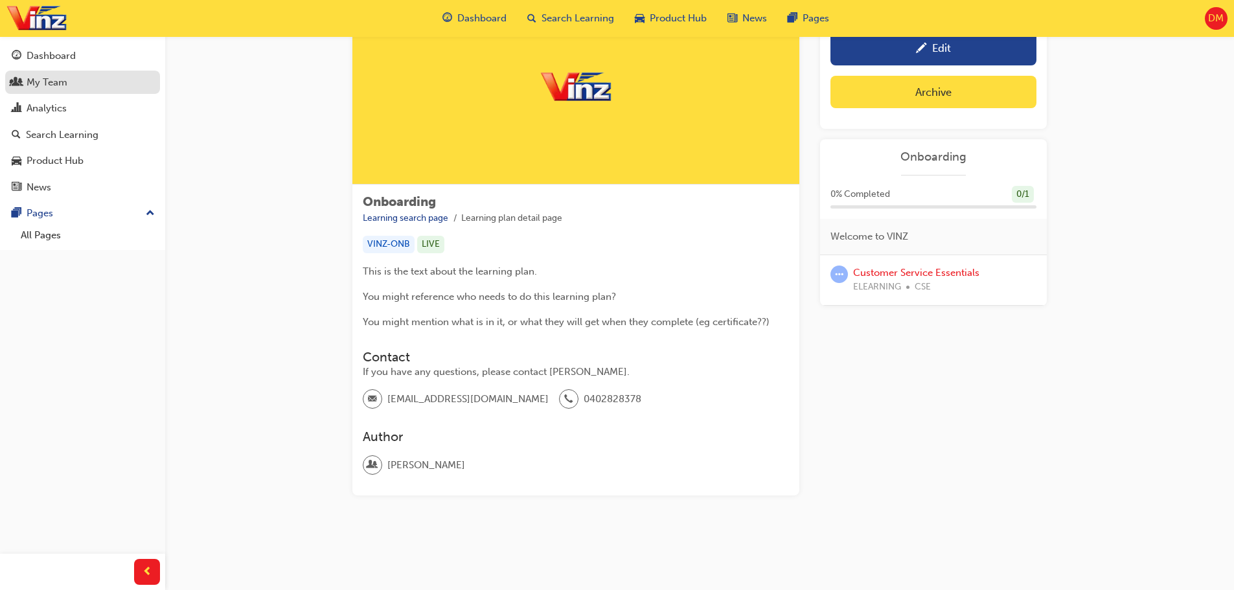
click at [75, 84] on div "My Team" at bounding box center [83, 83] width 142 height 16
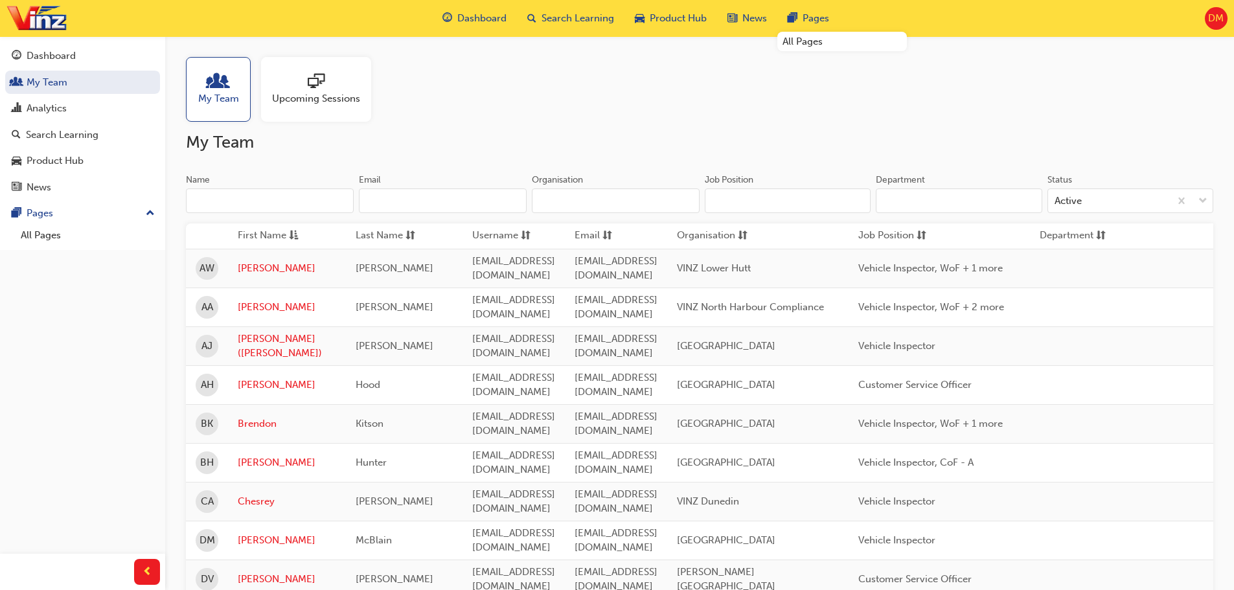
click at [1215, 25] on span "DM" at bounding box center [1217, 18] width 16 height 15
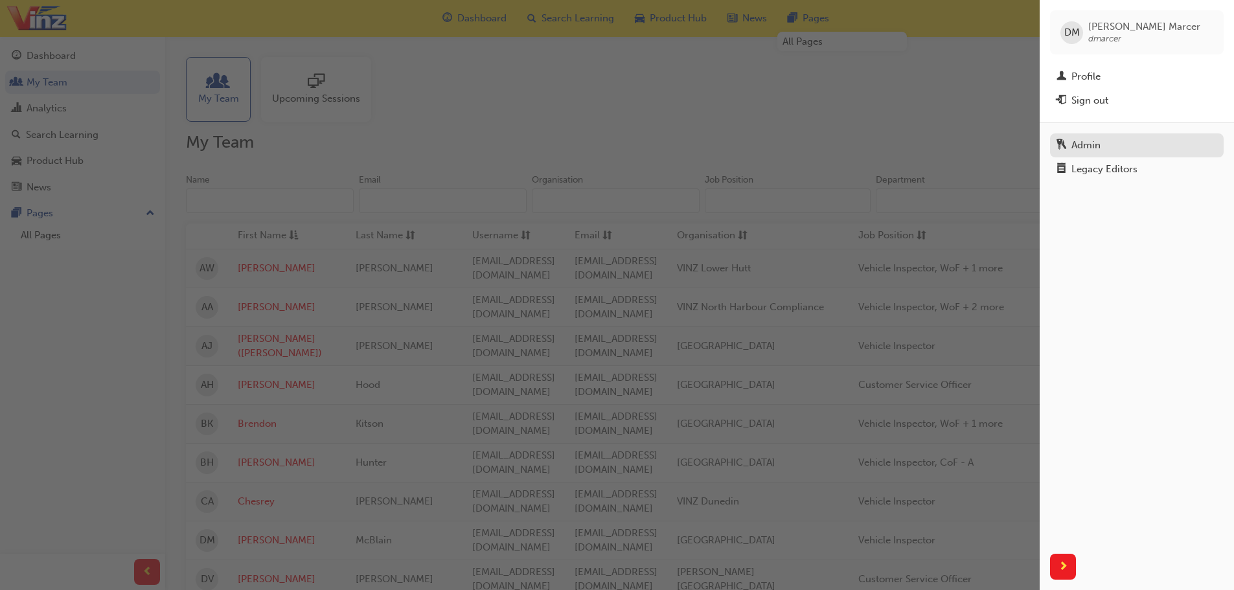
click at [1109, 146] on div "Admin" at bounding box center [1137, 145] width 161 height 16
